Goal: Complete application form

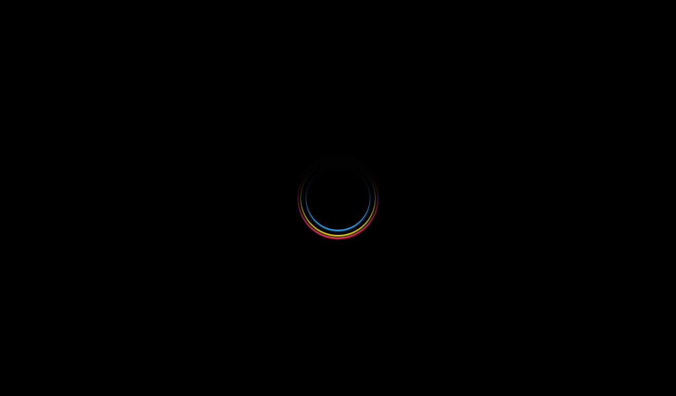
select select
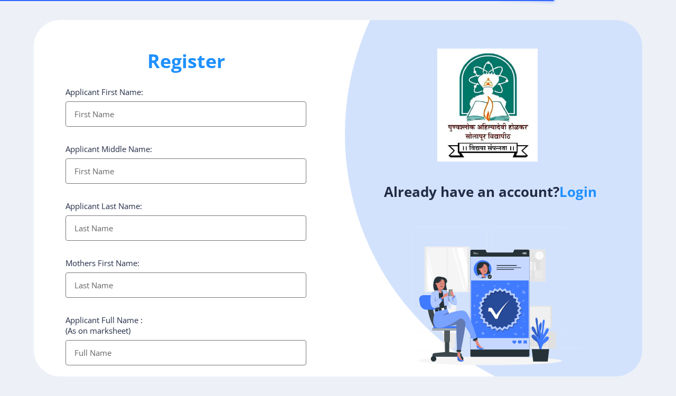
click at [149, 114] on input "Applicant First Name:" at bounding box center [185, 113] width 241 height 25
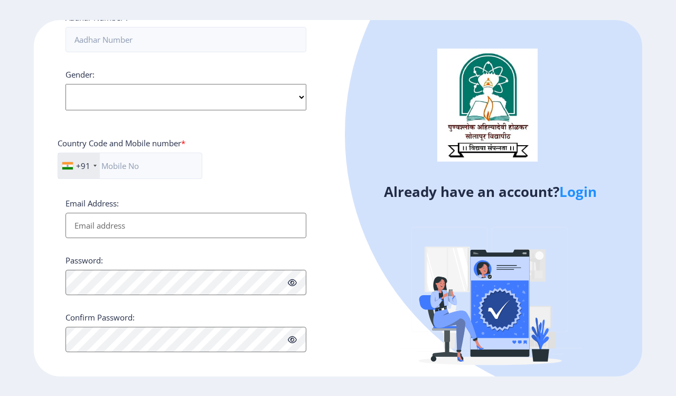
scroll to position [380, 0]
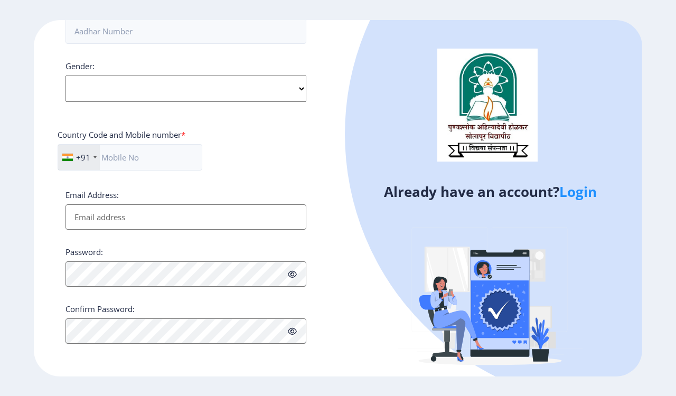
click at [584, 193] on link "Login" at bounding box center [577, 191] width 37 height 19
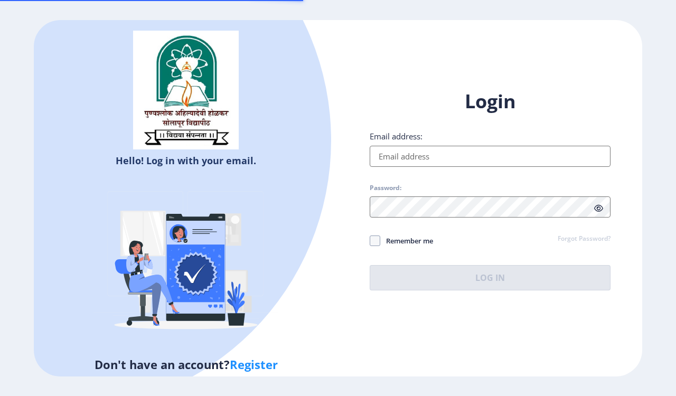
type input "[EMAIL_ADDRESS][DOMAIN_NAME]"
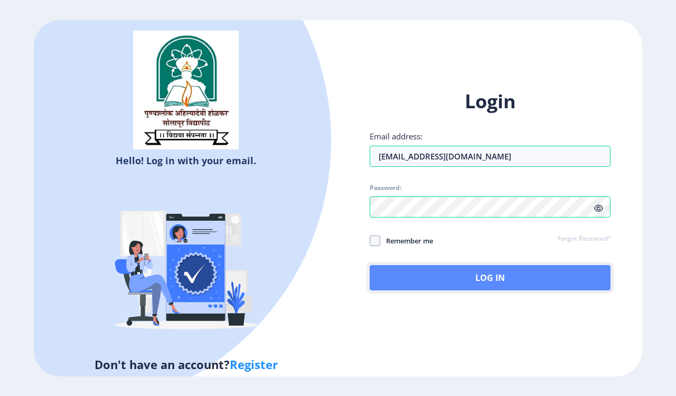
click at [468, 275] on button "Log In" at bounding box center [490, 277] width 241 height 25
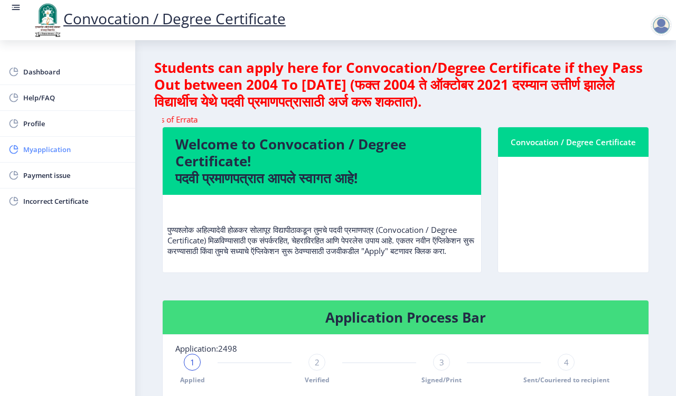
click at [56, 151] on span "Myapplication" at bounding box center [74, 149] width 103 height 13
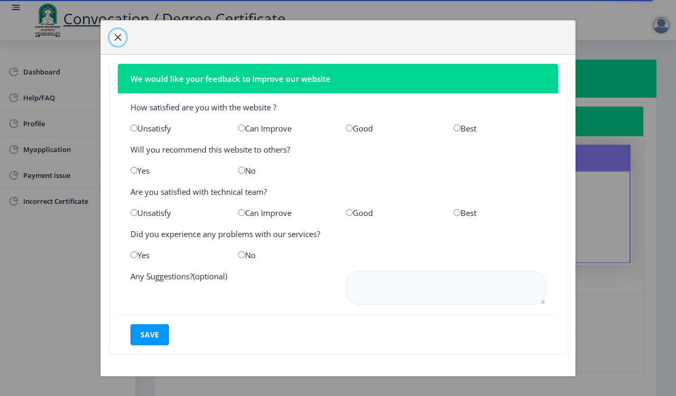
click at [118, 35] on span "button" at bounding box center [118, 37] width 8 height 8
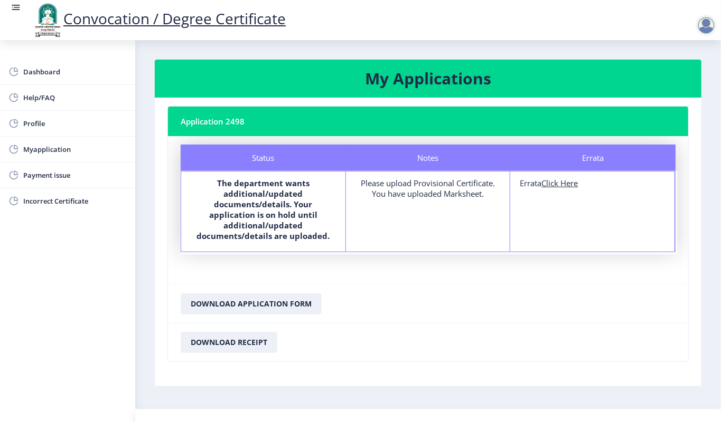
click at [675, 25] on div at bounding box center [705, 25] width 21 height 21
click at [653, 56] on span "Log out" at bounding box center [645, 53] width 68 height 13
